Goal: Information Seeking & Learning: Learn about a topic

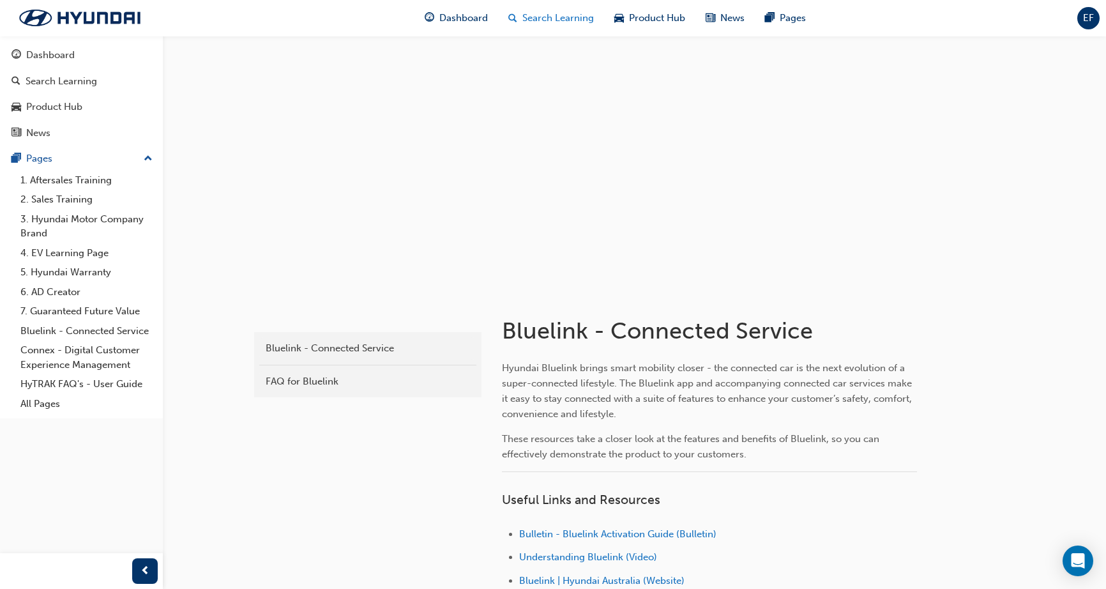
click at [545, 26] on div "Search Learning" at bounding box center [551, 18] width 106 height 26
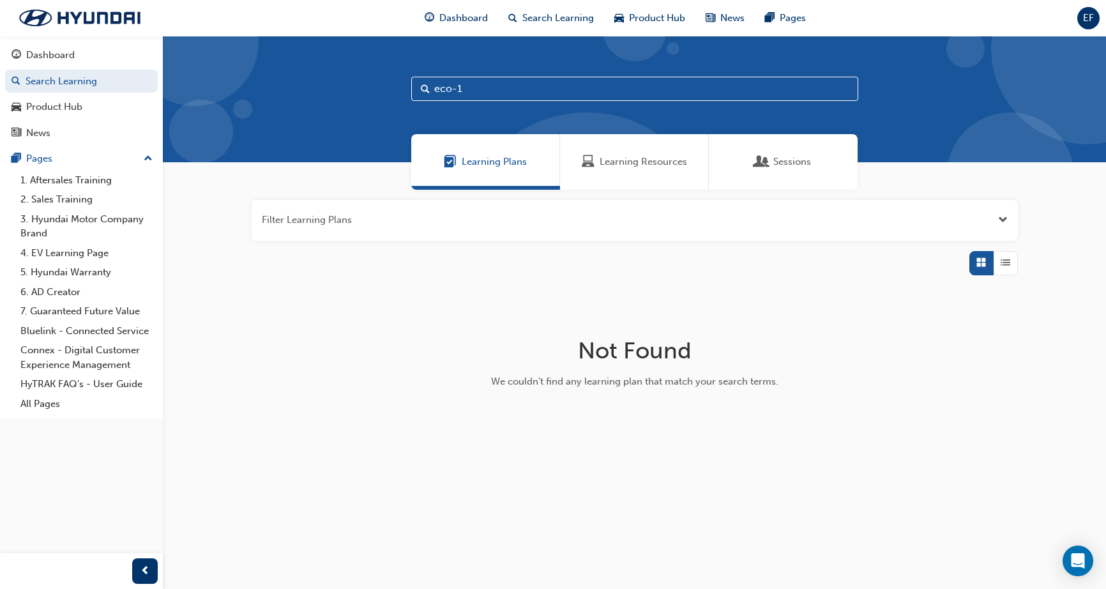
click at [647, 161] on span "Learning Resources" at bounding box center [642, 161] width 87 height 15
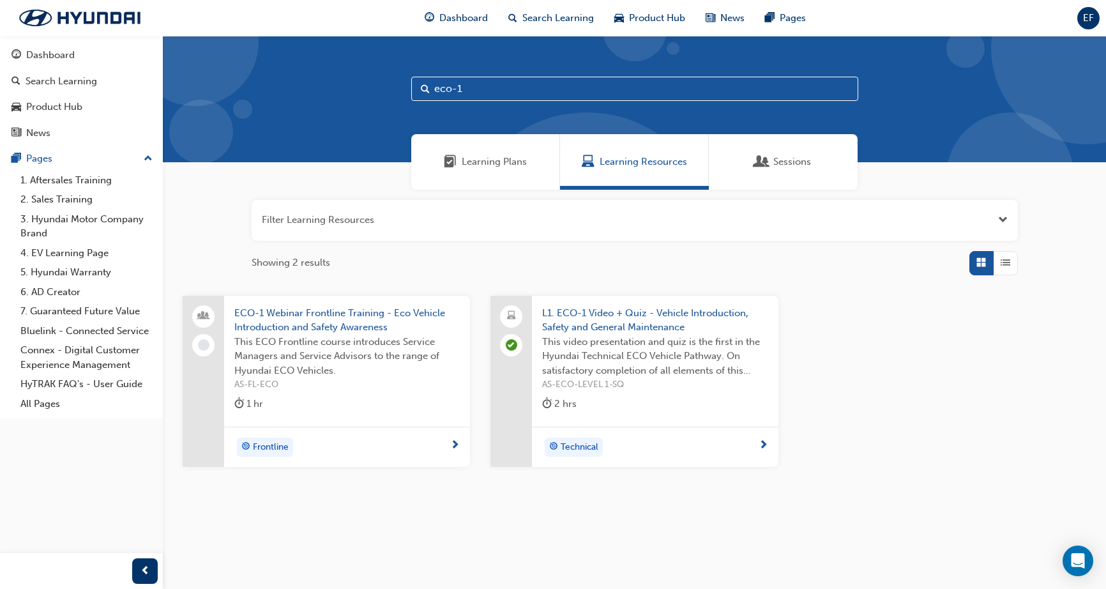
click at [677, 342] on span "This video presentation and quiz is the first in the Hyundai Technical ECO Vehi…" at bounding box center [654, 356] width 225 height 43
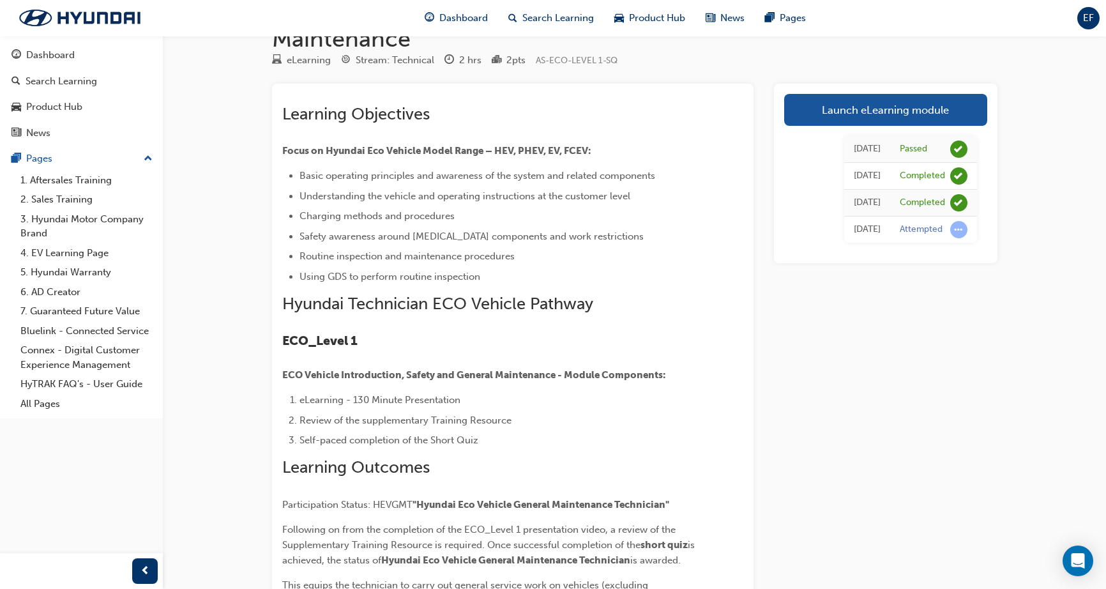
scroll to position [70, 0]
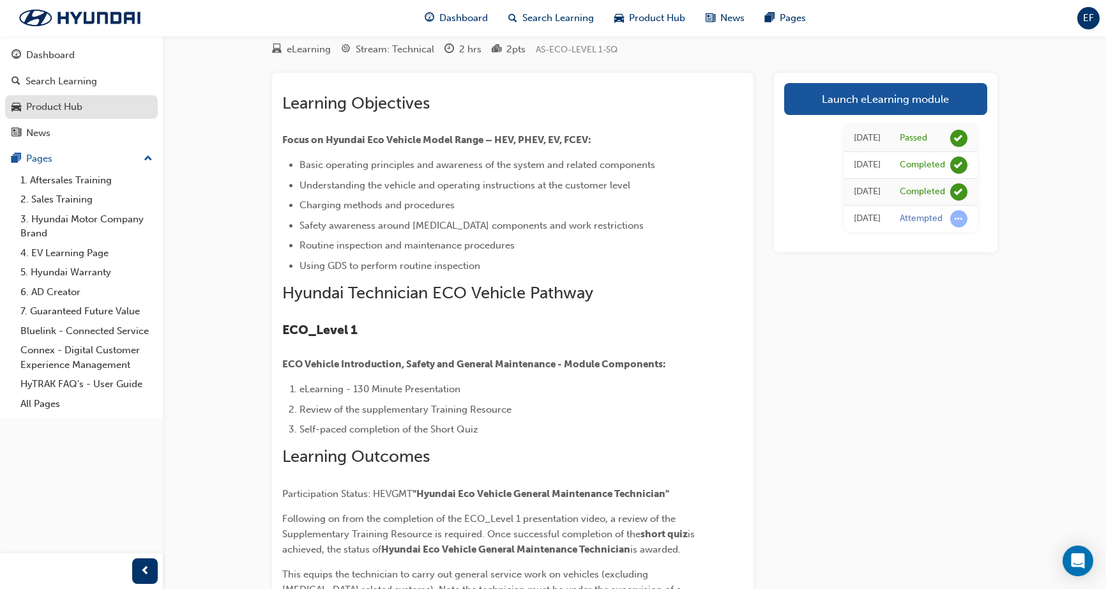
click at [51, 109] on div "Product Hub" at bounding box center [54, 107] width 56 height 15
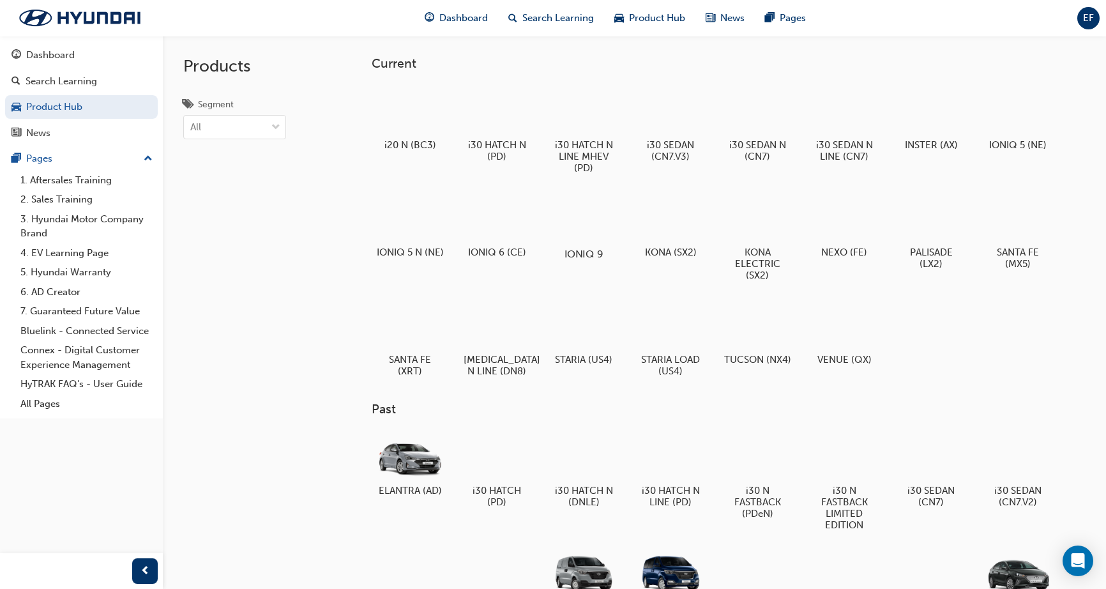
click at [593, 224] on div at bounding box center [583, 217] width 71 height 51
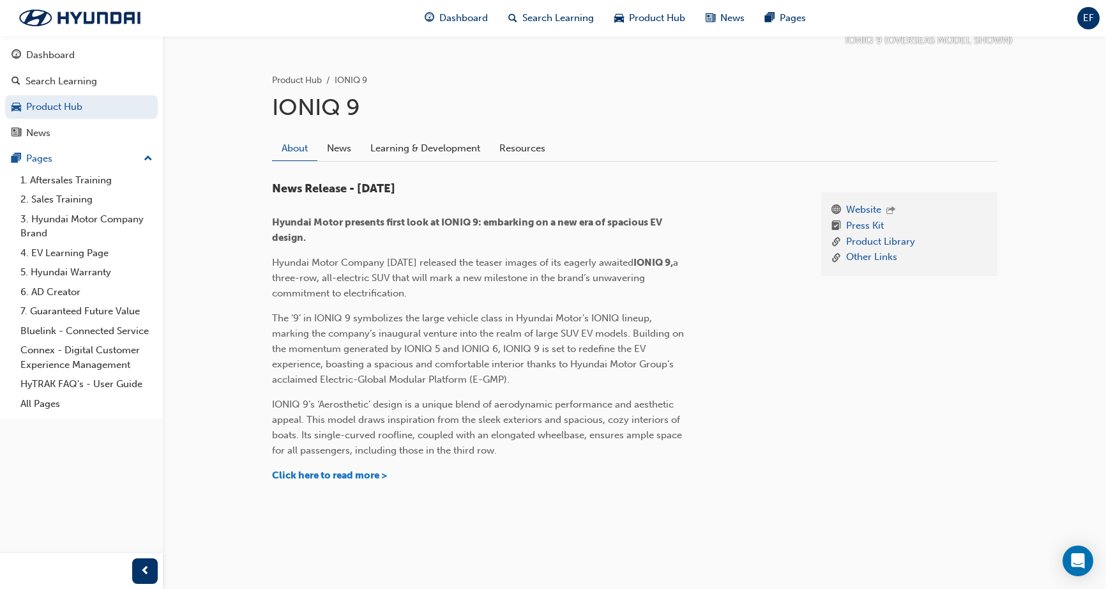
scroll to position [237, 0]
click at [511, 142] on link "Resources" at bounding box center [522, 149] width 65 height 24
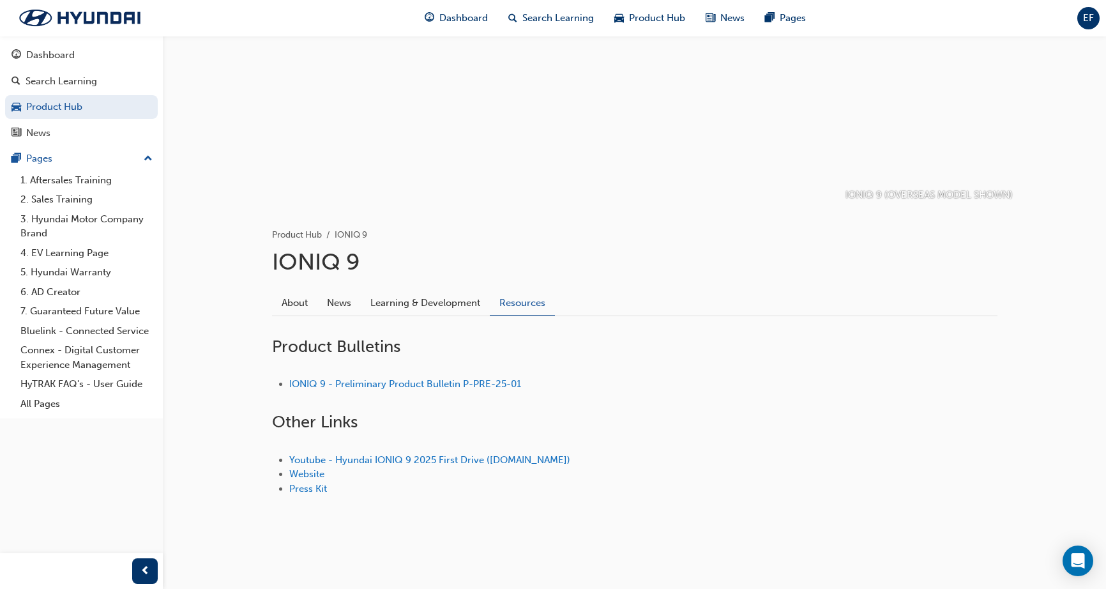
scroll to position [82, 0]
click at [511, 149] on div at bounding box center [635, 80] width 766 height 255
click at [436, 306] on link "Learning & Development" at bounding box center [425, 304] width 129 height 24
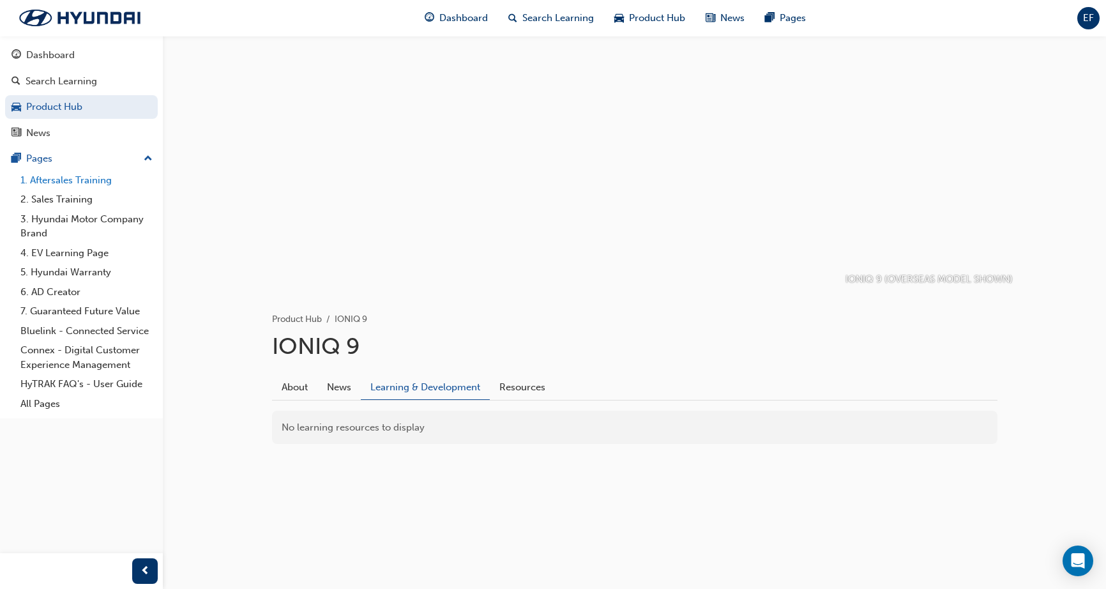
click at [68, 179] on link "1. Aftersales Training" at bounding box center [86, 180] width 142 height 20
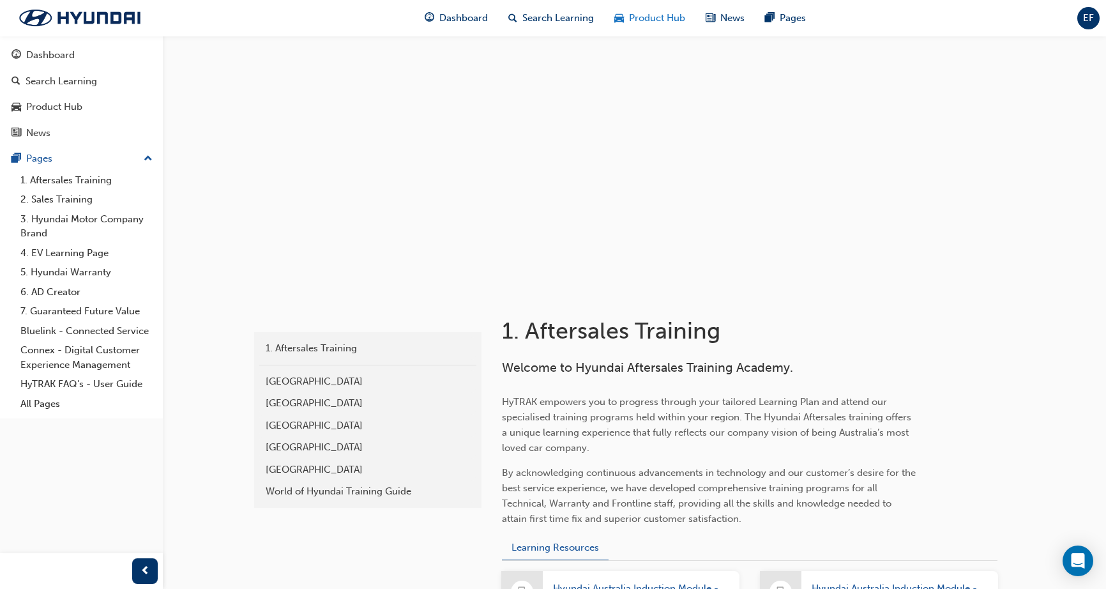
click at [650, 18] on span "Product Hub" at bounding box center [657, 18] width 56 height 15
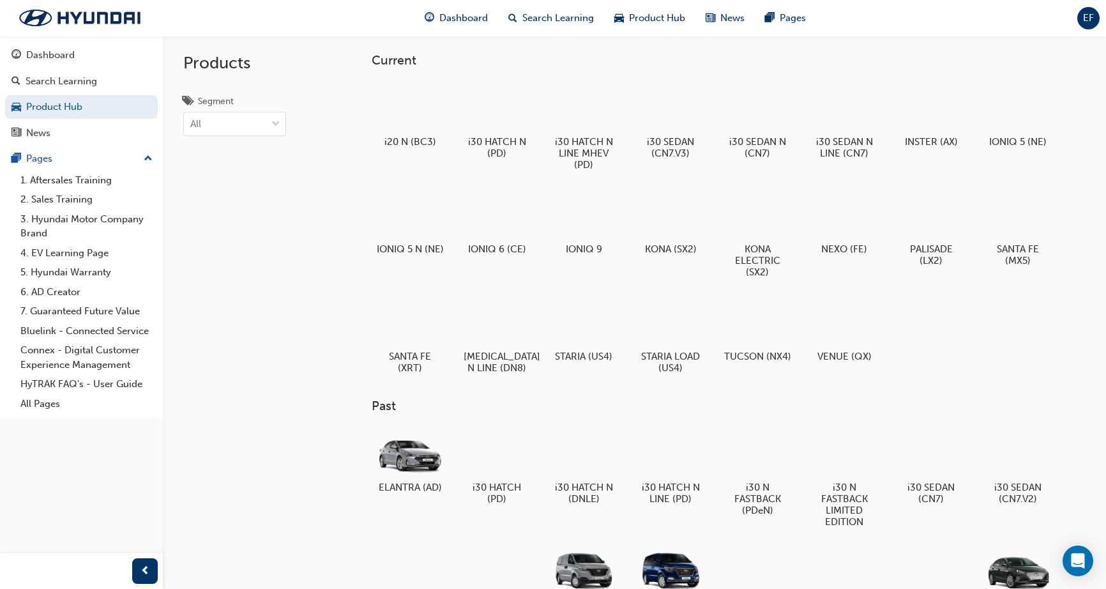
scroll to position [4, 0]
click at [275, 120] on span "down-icon" at bounding box center [275, 124] width 9 height 17
click at [192, 120] on input "Segment All" at bounding box center [190, 122] width 1 height 11
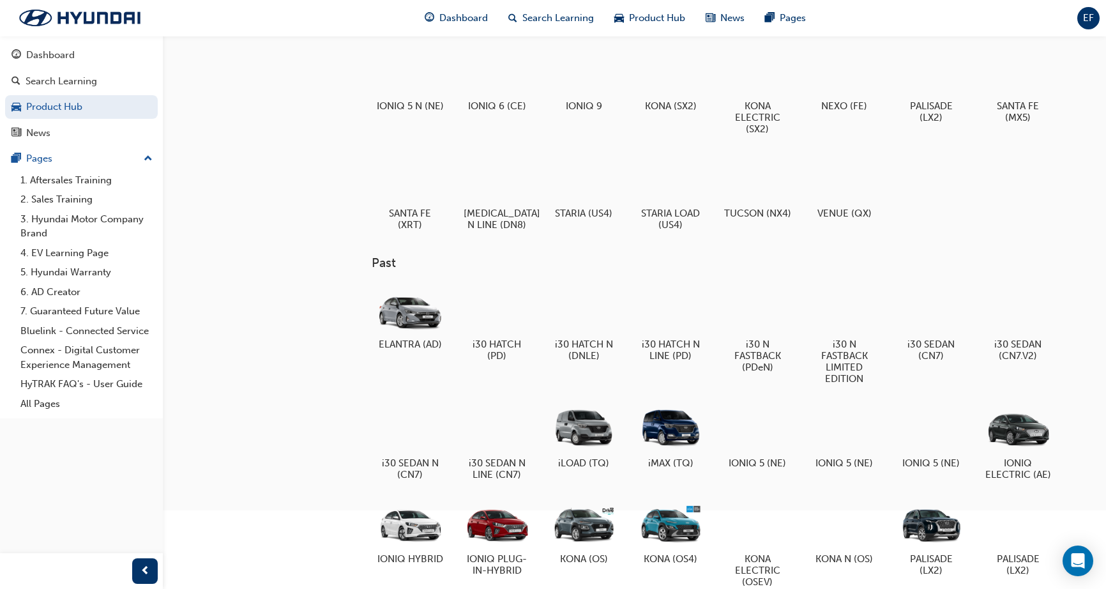
scroll to position [148, 0]
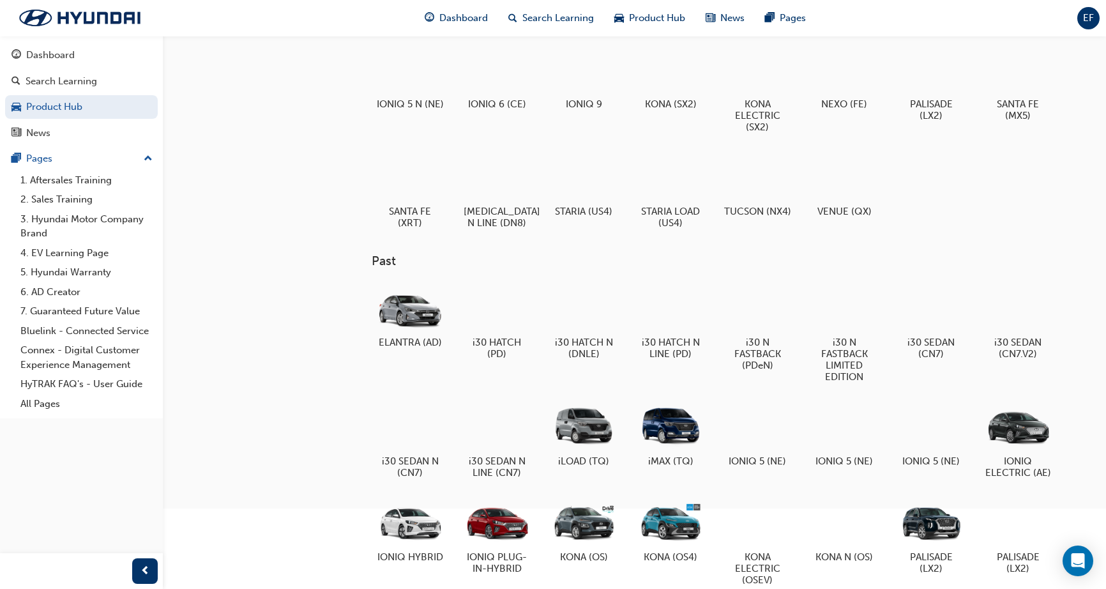
click at [748, 393] on div "ELANTRA (AD) i30 HATCH (PD) i30 HATCH N (DNLE) i30 HATCH N LINE (PD) i30 N FAST…" at bounding box center [729, 530] width 714 height 502
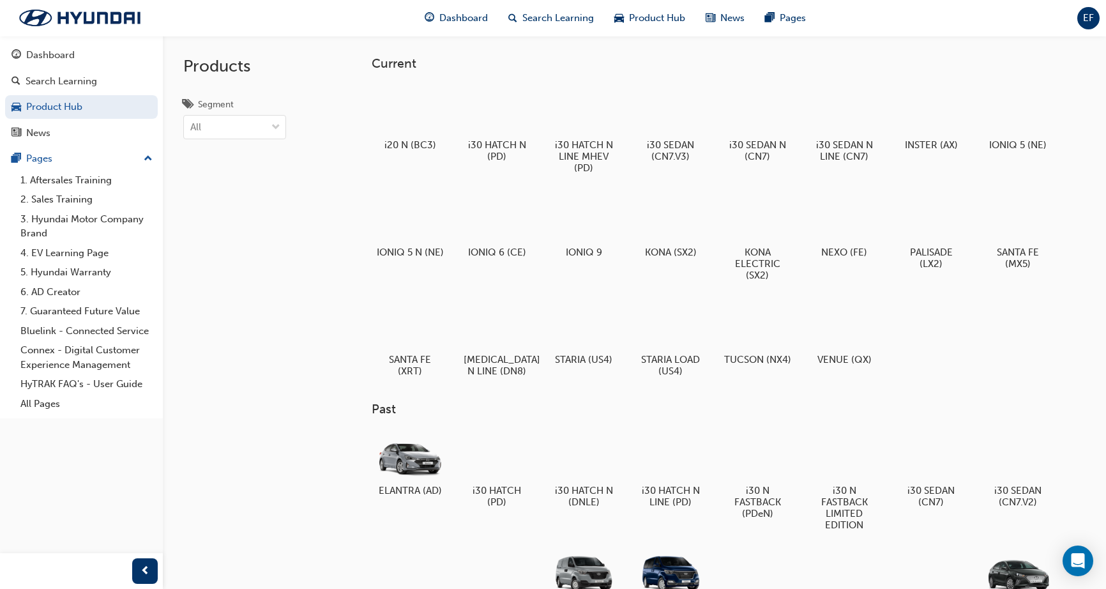
scroll to position [0, 0]
click at [472, 17] on span "Dashboard" at bounding box center [463, 18] width 49 height 15
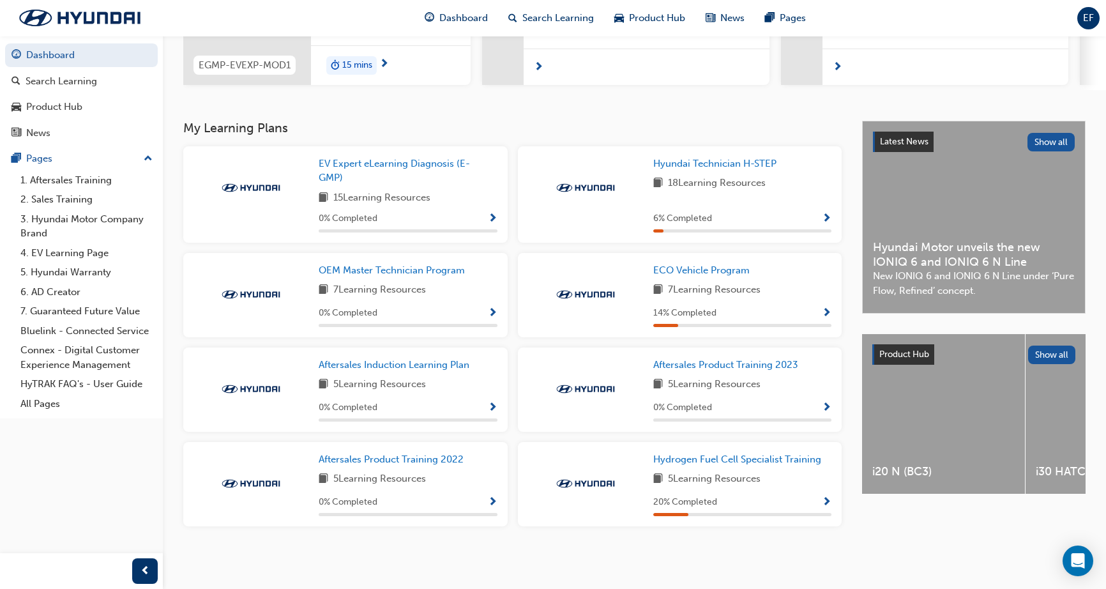
scroll to position [206, 0]
click at [736, 169] on span "Hyundai Technician H-STEP" at bounding box center [714, 163] width 123 height 11
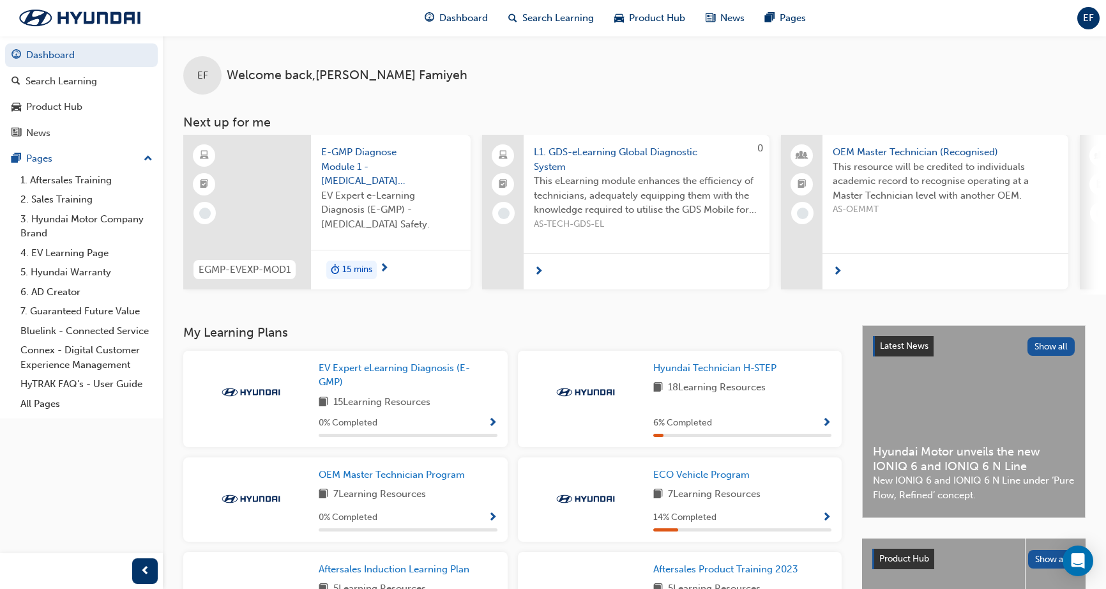
scroll to position [1, 0]
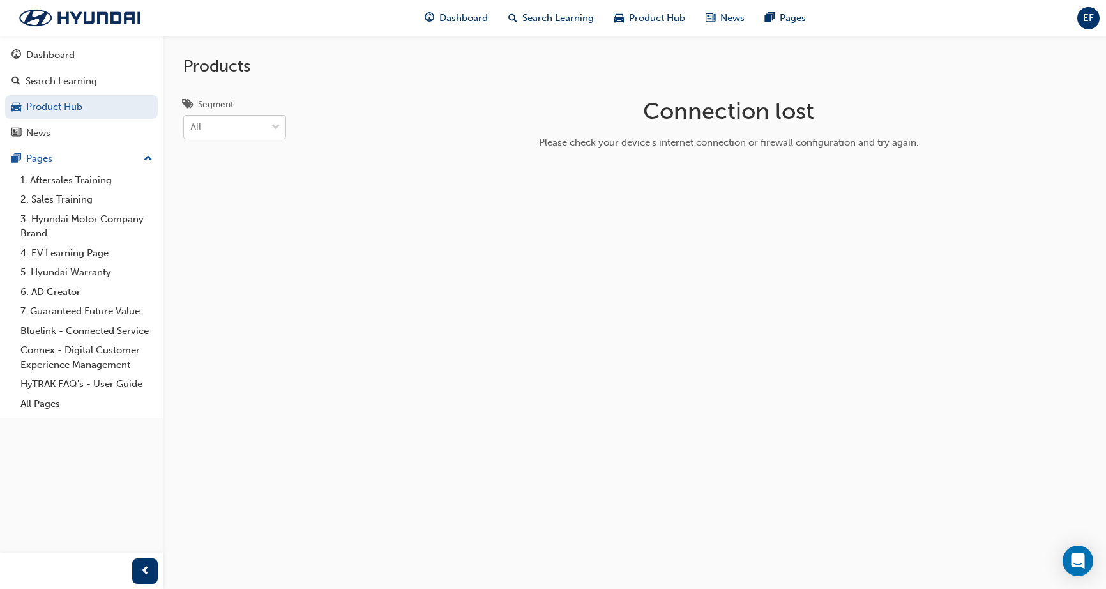
click at [275, 125] on span "down-icon" at bounding box center [275, 127] width 9 height 17
click at [192, 125] on input "Segment All" at bounding box center [190, 126] width 1 height 11
click at [216, 186] on span "FUEL CELL" at bounding box center [215, 182] width 49 height 11
click at [278, 126] on span "down-icon" at bounding box center [275, 127] width 9 height 17
click at [192, 126] on input "Segment option FUEL CELL, selected. 0 results available. Select is focused ,typ…" at bounding box center [190, 126] width 1 height 11
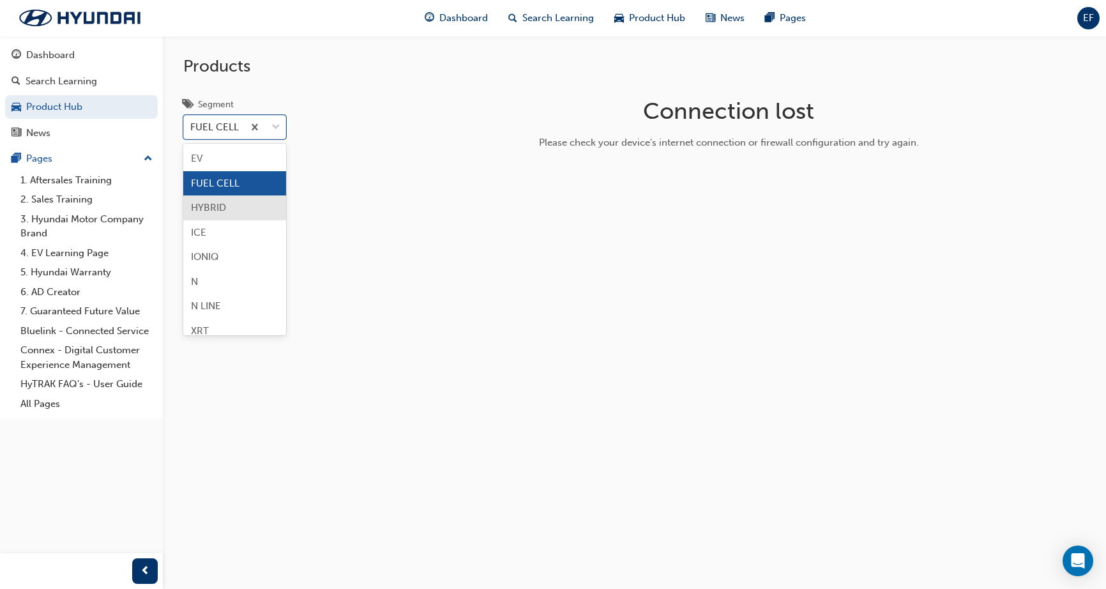
click at [227, 205] on div "HYBRID" at bounding box center [234, 207] width 103 height 25
click at [276, 128] on span "down-icon" at bounding box center [275, 127] width 9 height 17
click at [192, 128] on input "Segment option HYBRID, selected. option HYBRID focused, 3 of 8. 8 results avail…" at bounding box center [190, 126] width 1 height 11
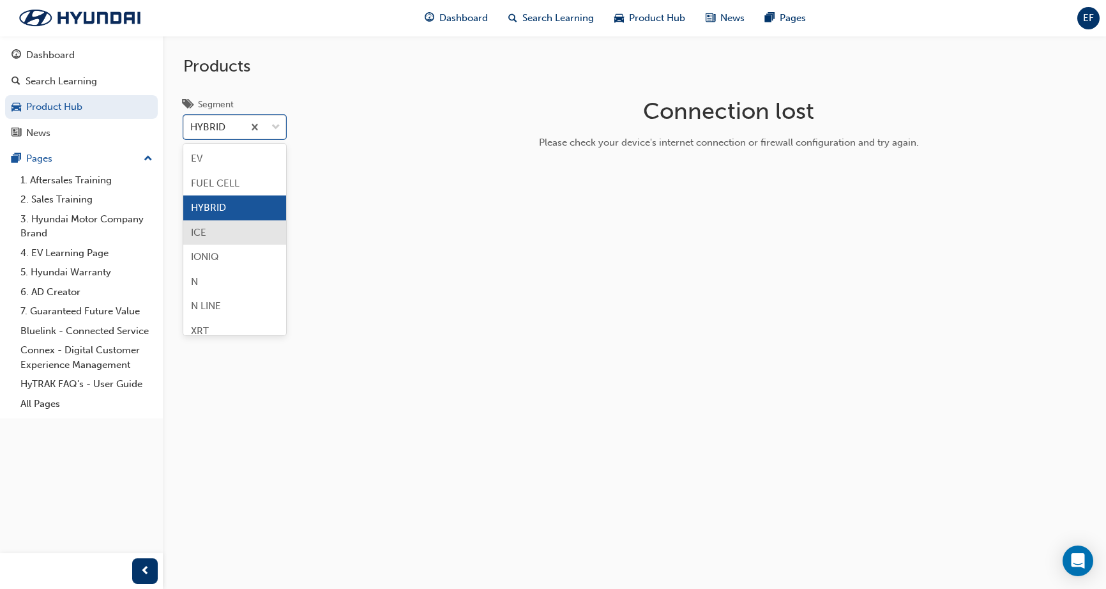
click at [235, 234] on div "ICE" at bounding box center [234, 232] width 103 height 25
click at [275, 128] on span "down-icon" at bounding box center [275, 127] width 9 height 17
click at [192, 128] on input "Segment option ICE, selected. option ICE focused, 4 of 8. 8 results available. …" at bounding box center [190, 126] width 1 height 11
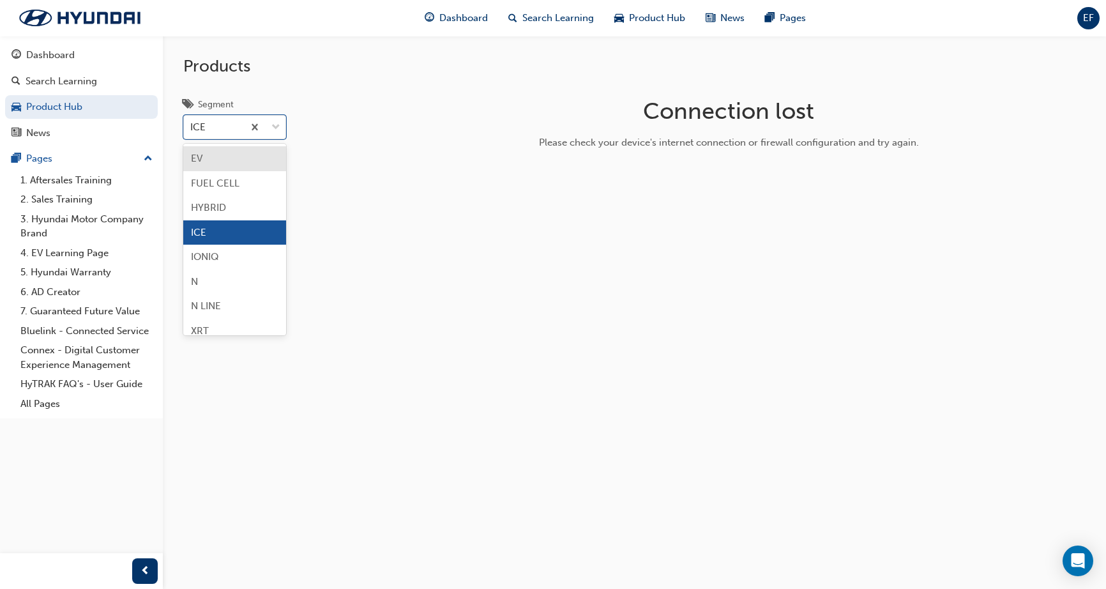
click at [244, 158] on div "EV" at bounding box center [234, 158] width 103 height 25
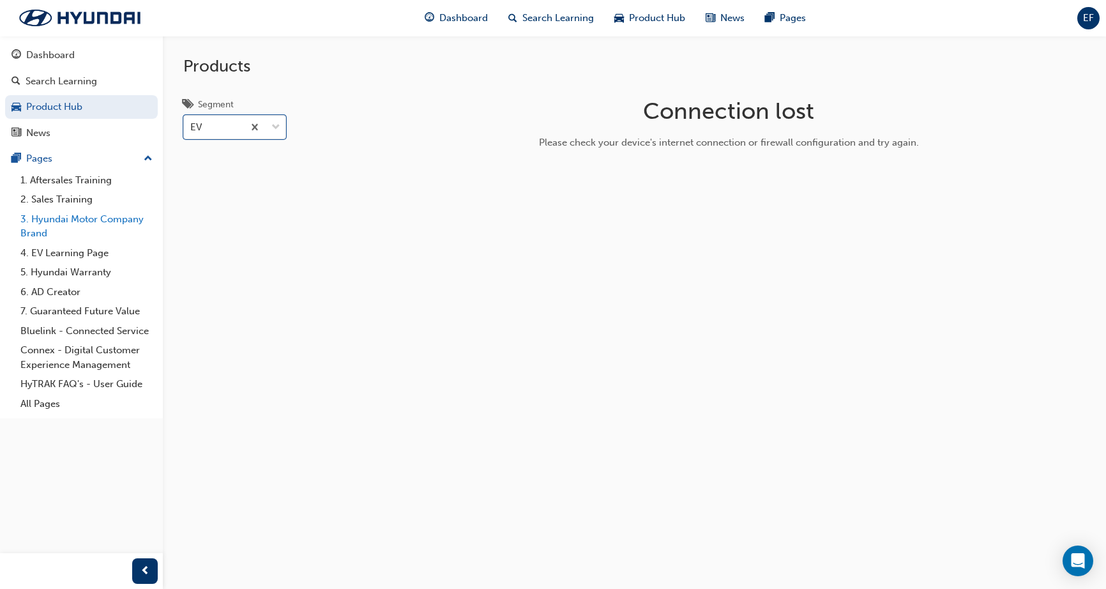
click at [102, 220] on link "3. Hyundai Motor Company Brand" at bounding box center [86, 226] width 142 height 34
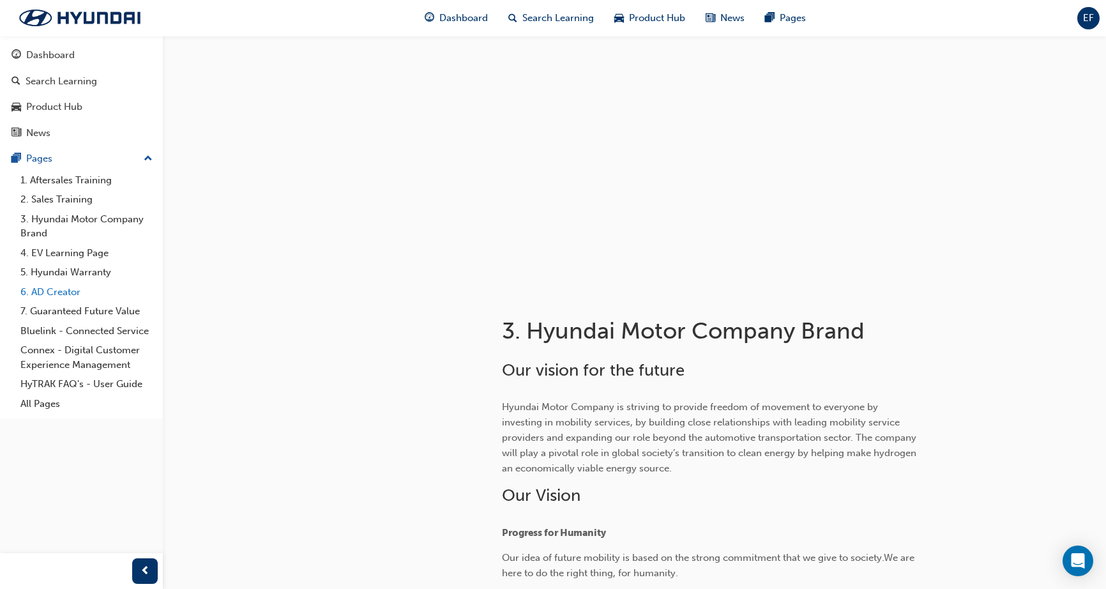
click at [54, 290] on link "6. AD Creator" at bounding box center [86, 292] width 142 height 20
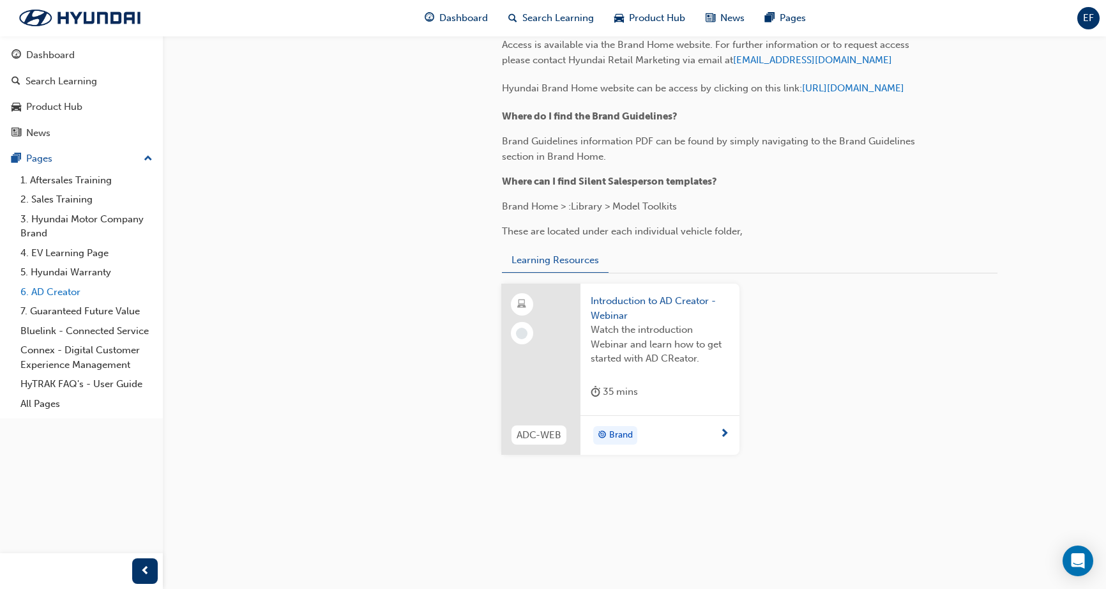
scroll to position [1256, 0]
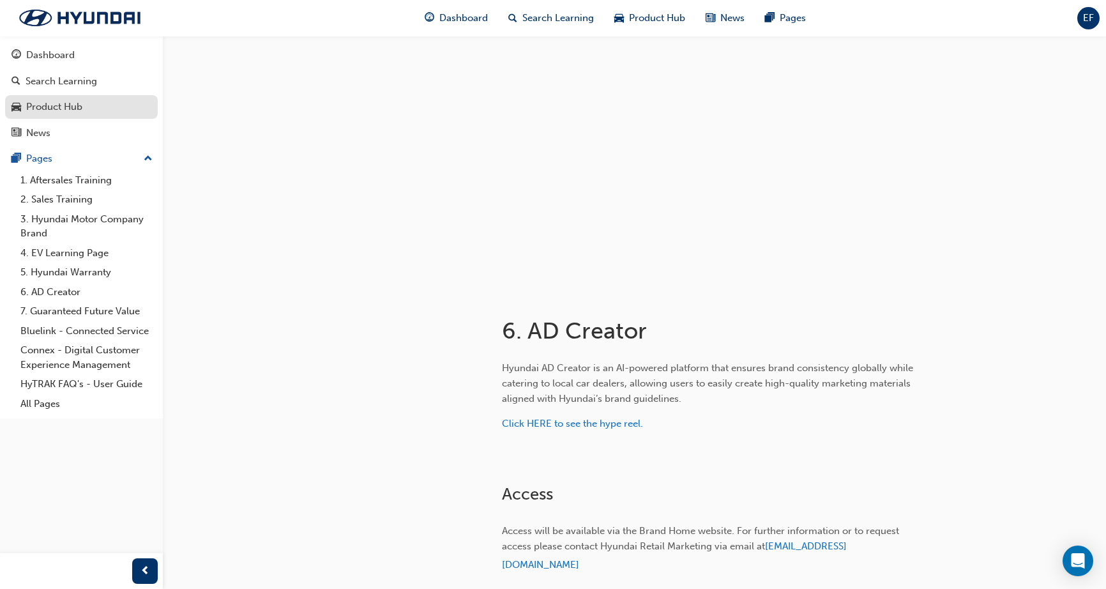
click at [63, 107] on div "Product Hub" at bounding box center [54, 107] width 56 height 15
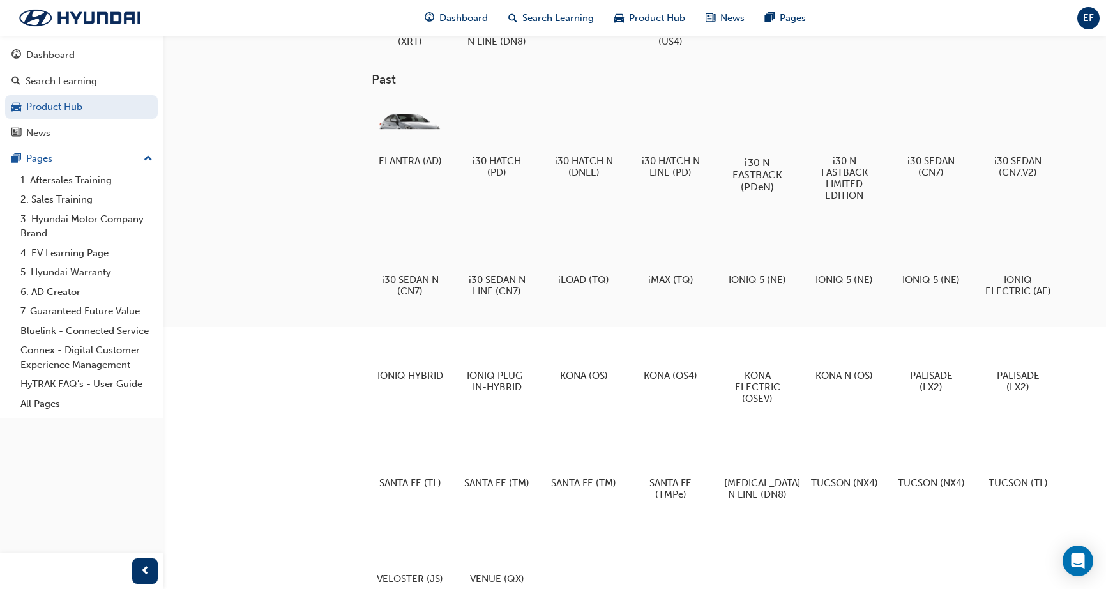
scroll to position [331, 0]
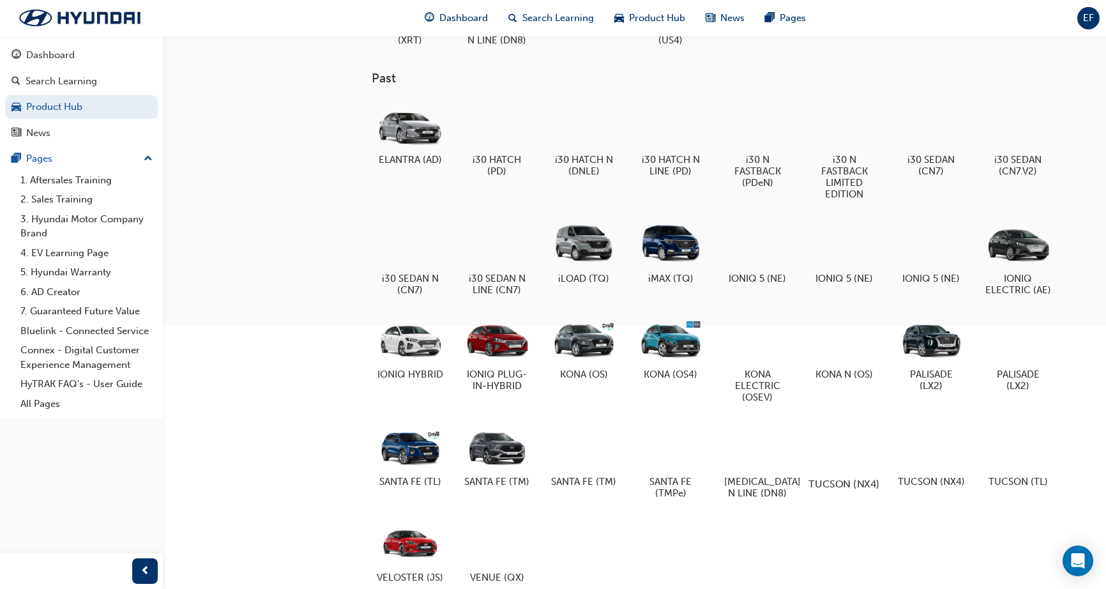
click at [846, 452] on div at bounding box center [844, 446] width 71 height 50
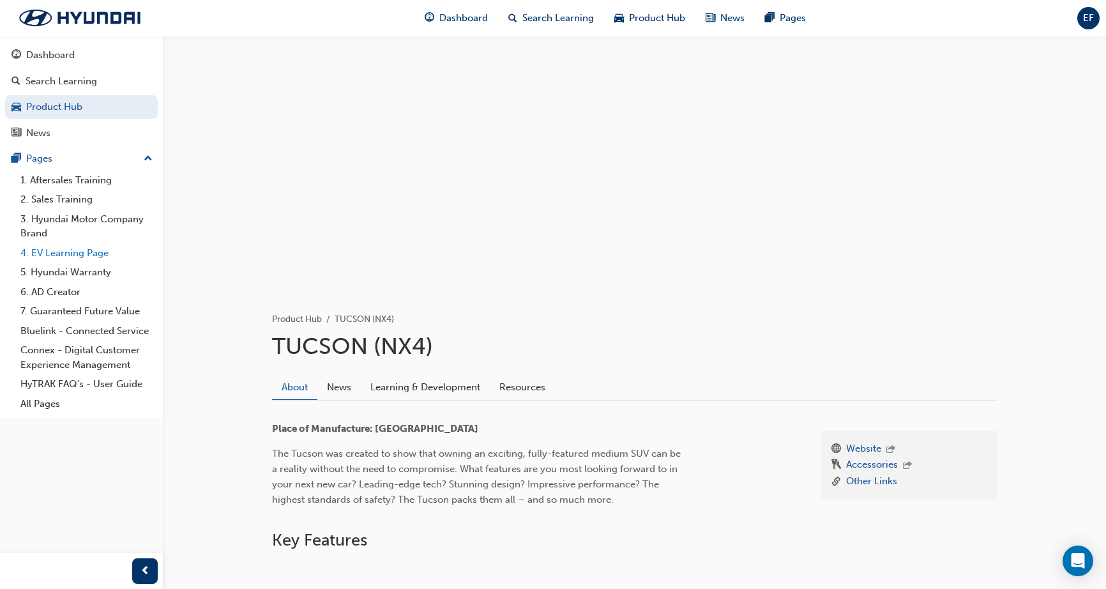
click at [85, 251] on link "4. EV Learning Page" at bounding box center [86, 253] width 142 height 20
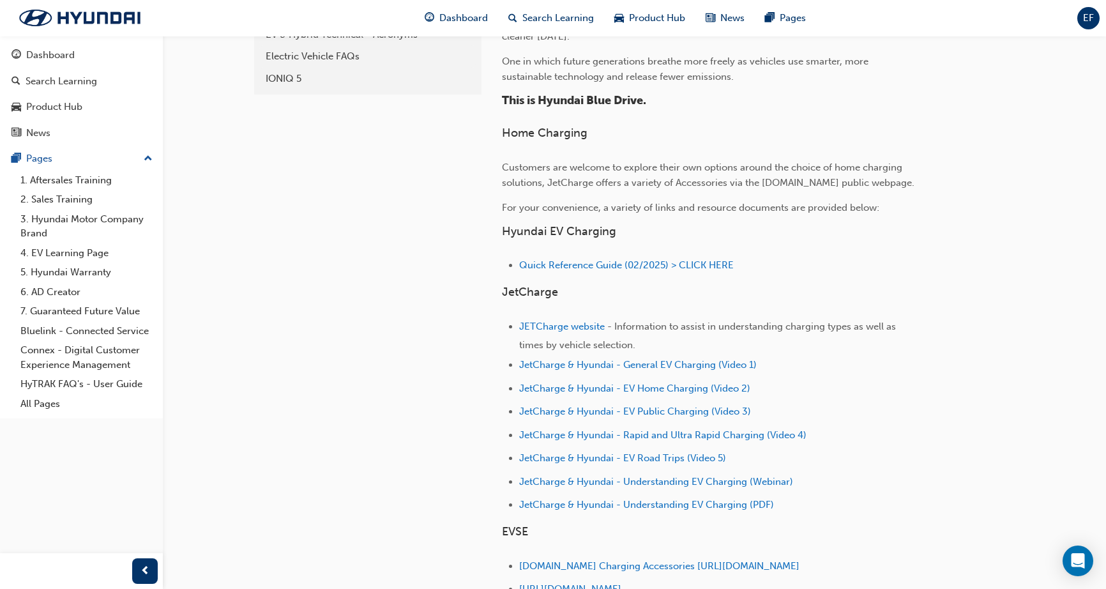
scroll to position [336, 0]
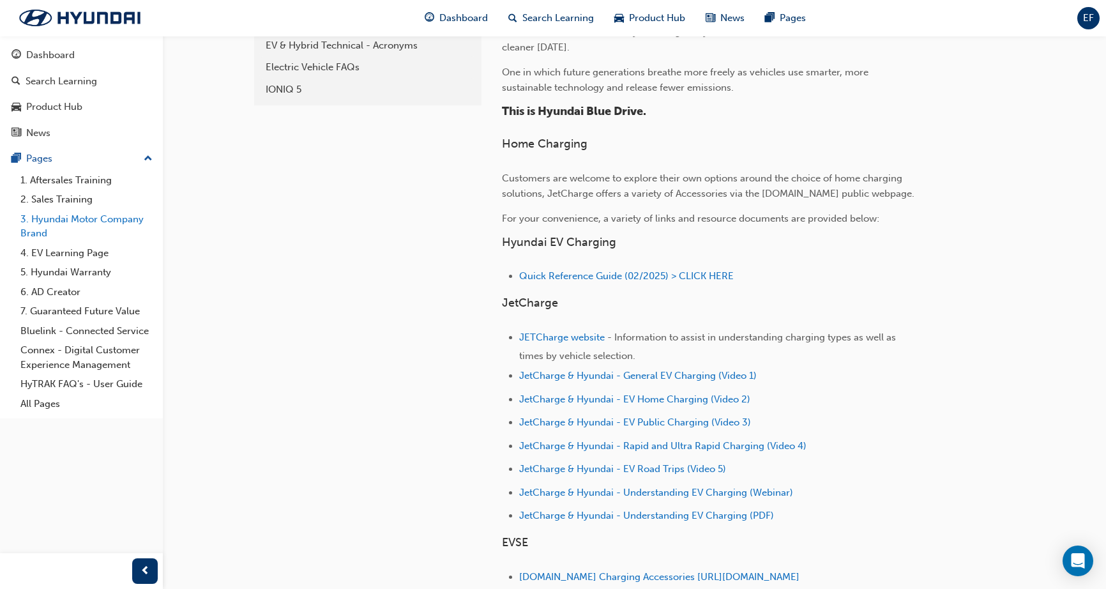
click at [63, 220] on link "3. Hyundai Motor Company Brand" at bounding box center [86, 226] width 142 height 34
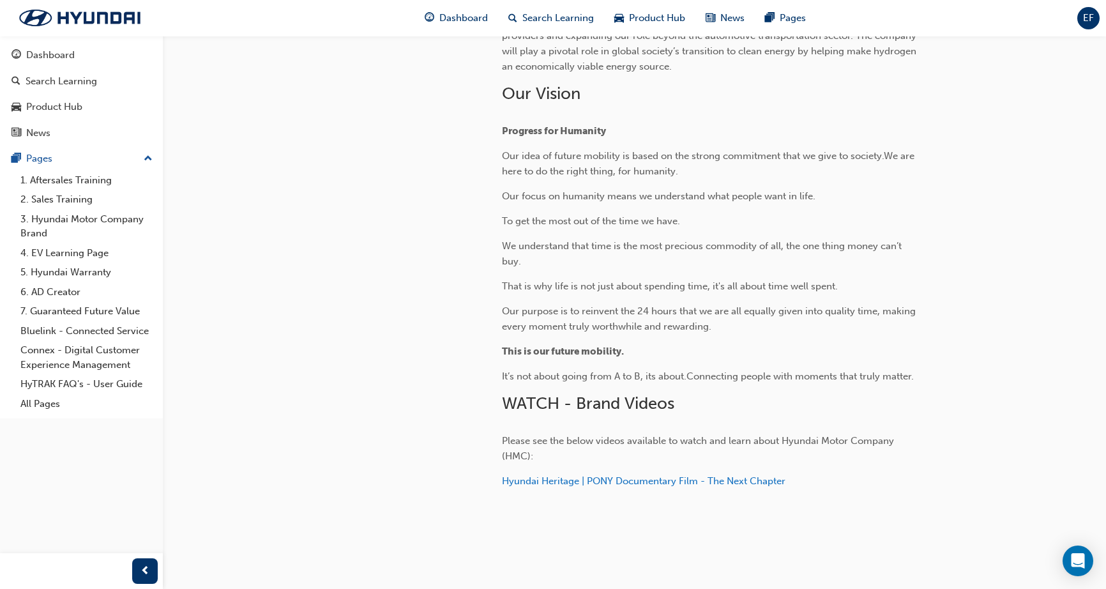
scroll to position [402, 0]
click at [49, 82] on div "Search Learning" at bounding box center [61, 81] width 71 height 15
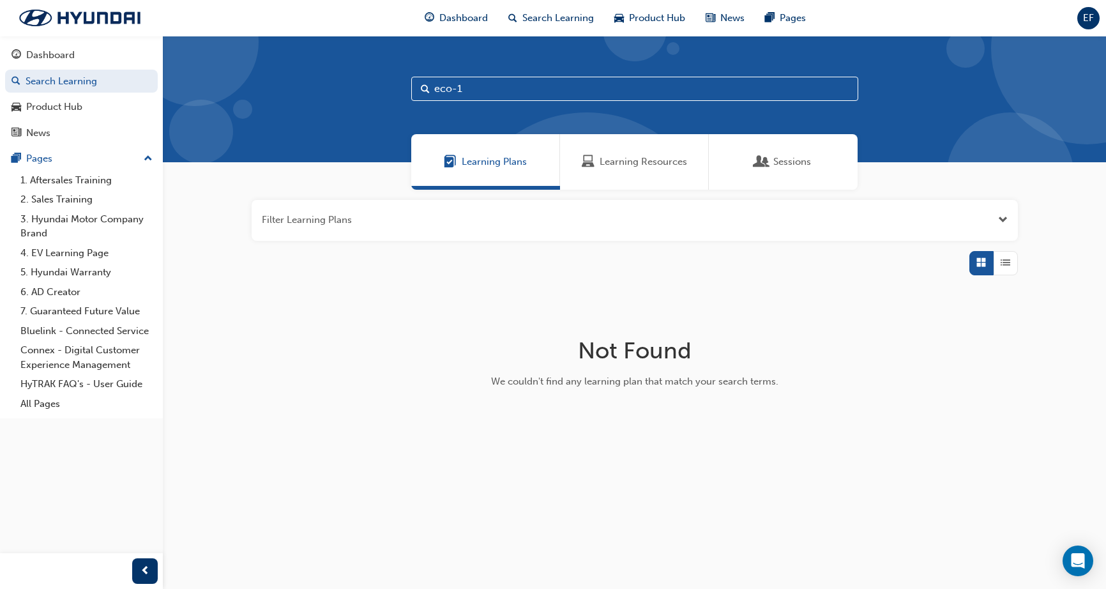
click at [767, 163] on span "Sessions" at bounding box center [761, 161] width 13 height 15
